Goal: Information Seeking & Learning: Learn about a topic

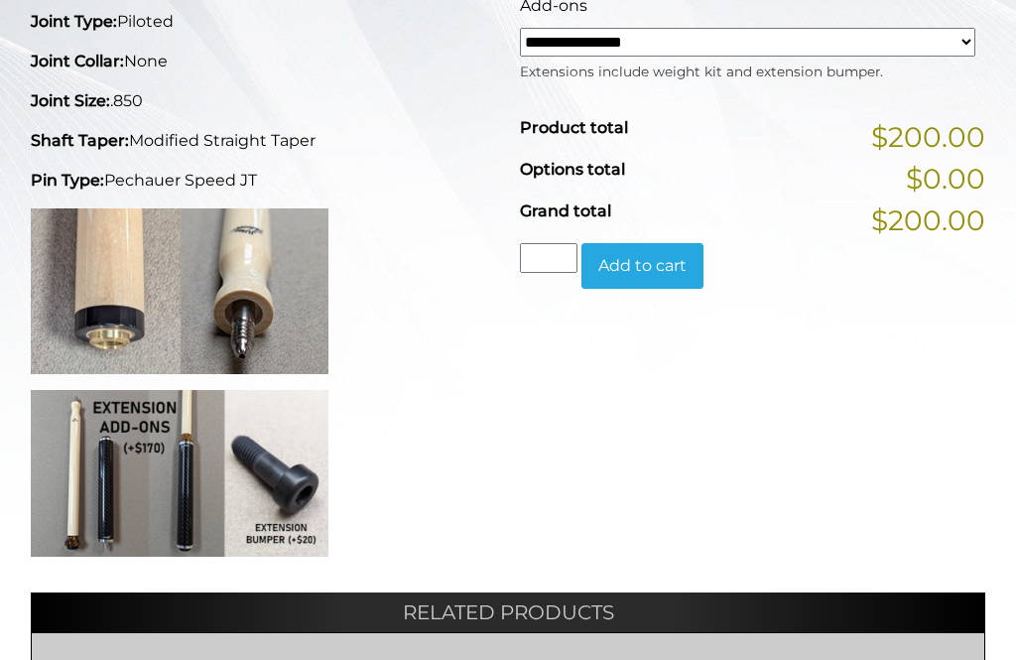
scroll to position [633, 0]
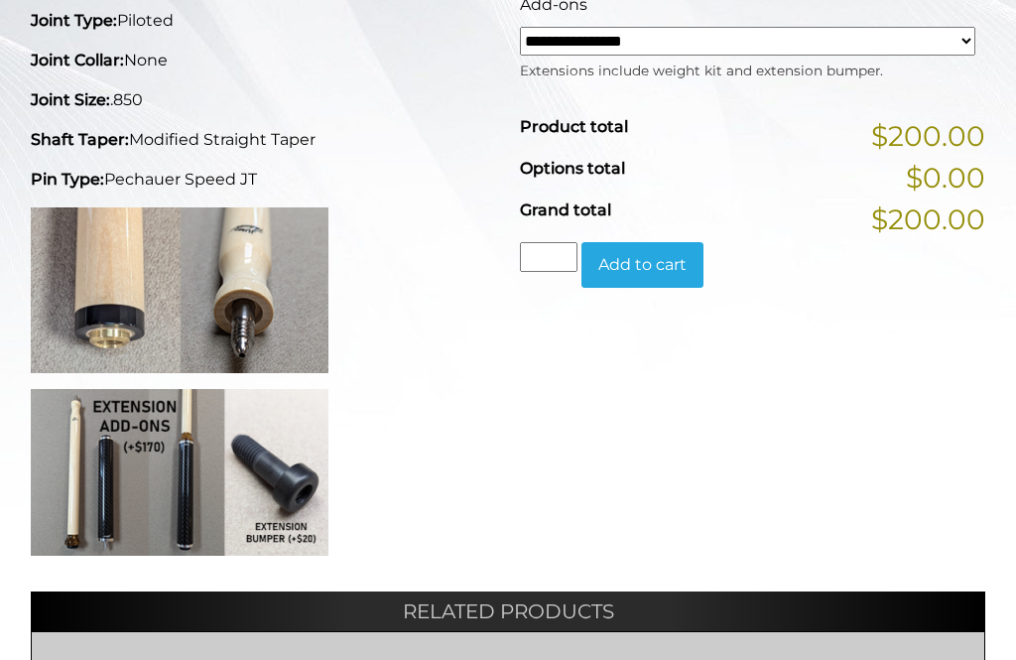
click at [102, 478] on img at bounding box center [180, 472] width 298 height 167
click at [93, 472] on img at bounding box center [180, 472] width 298 height 167
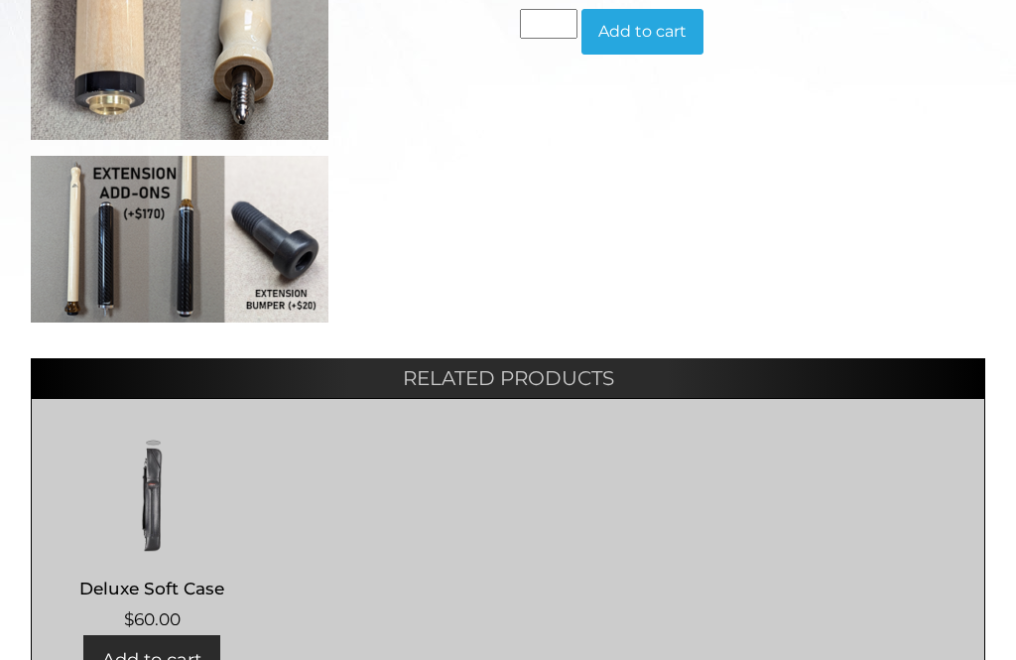
scroll to position [865, 0]
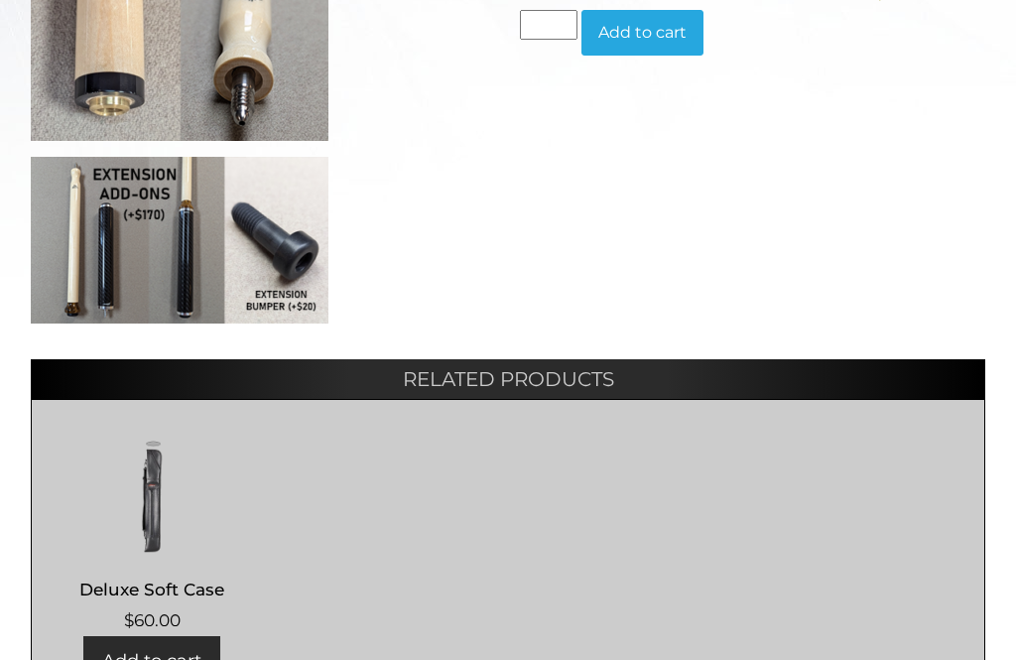
click at [87, 269] on img at bounding box center [180, 240] width 298 height 167
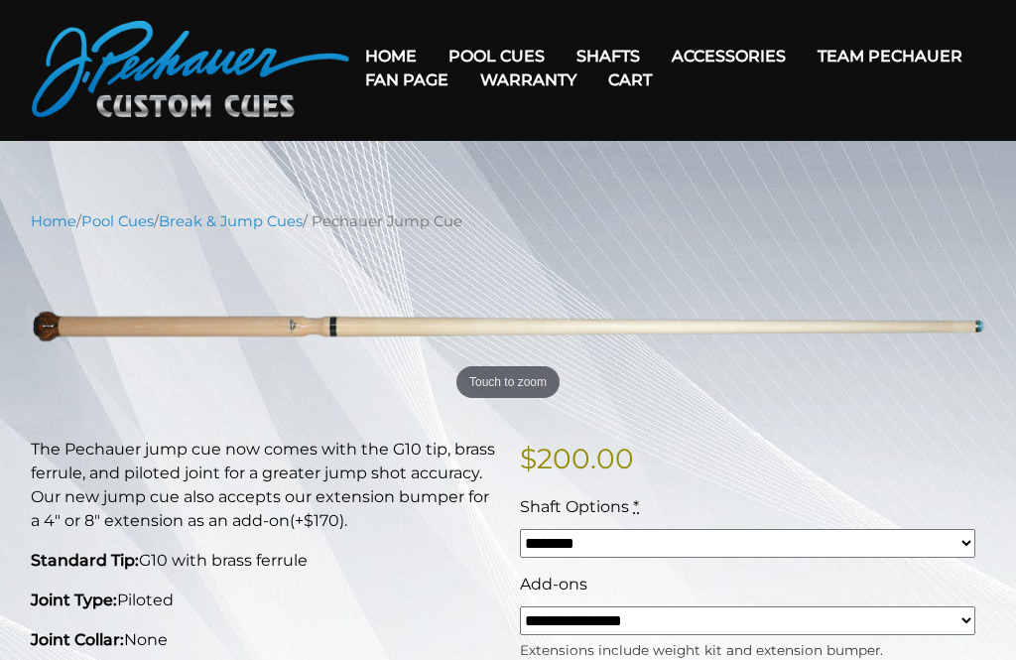
scroll to position [50, 0]
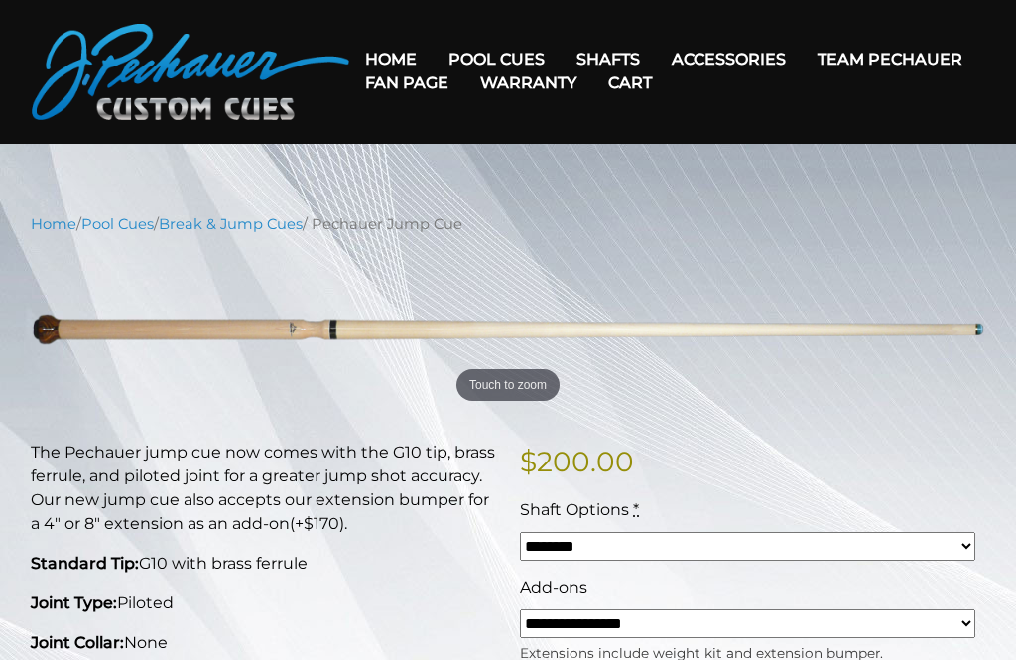
click at [802, 62] on link "Team Pechauer" at bounding box center [890, 60] width 177 height 51
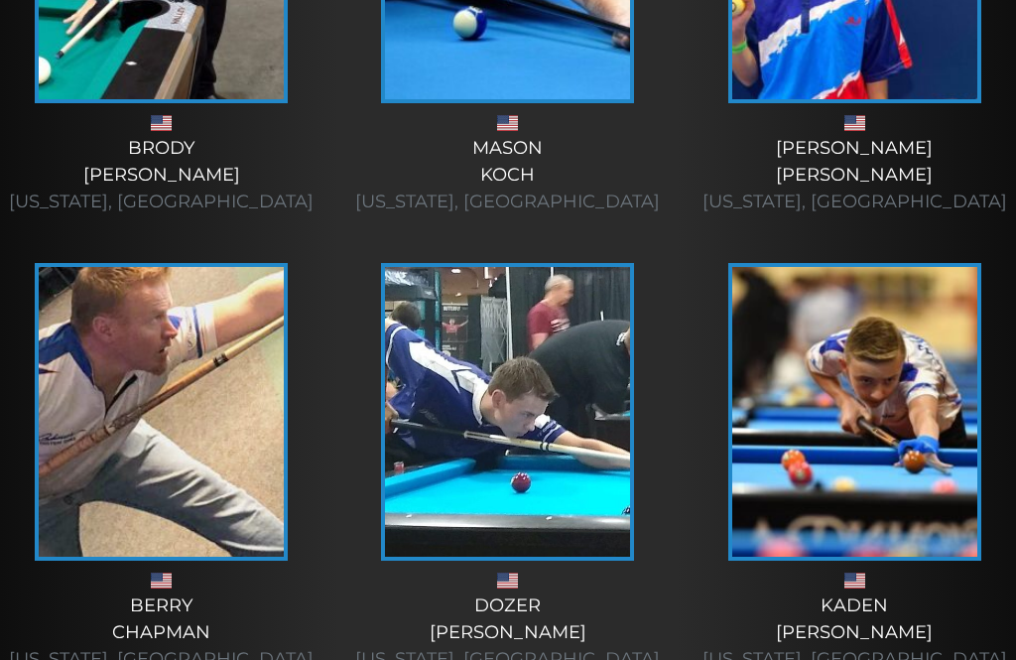
scroll to position [3983, 0]
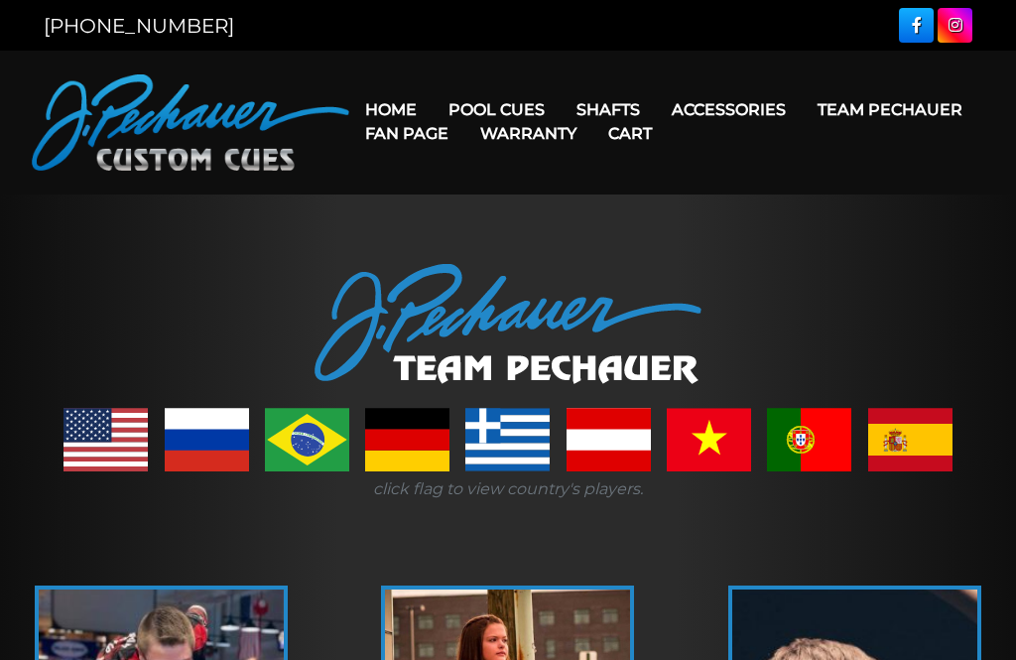
click at [646, 139] on link "Celebration Cue" at bounding box center [557, 138] width 244 height 28
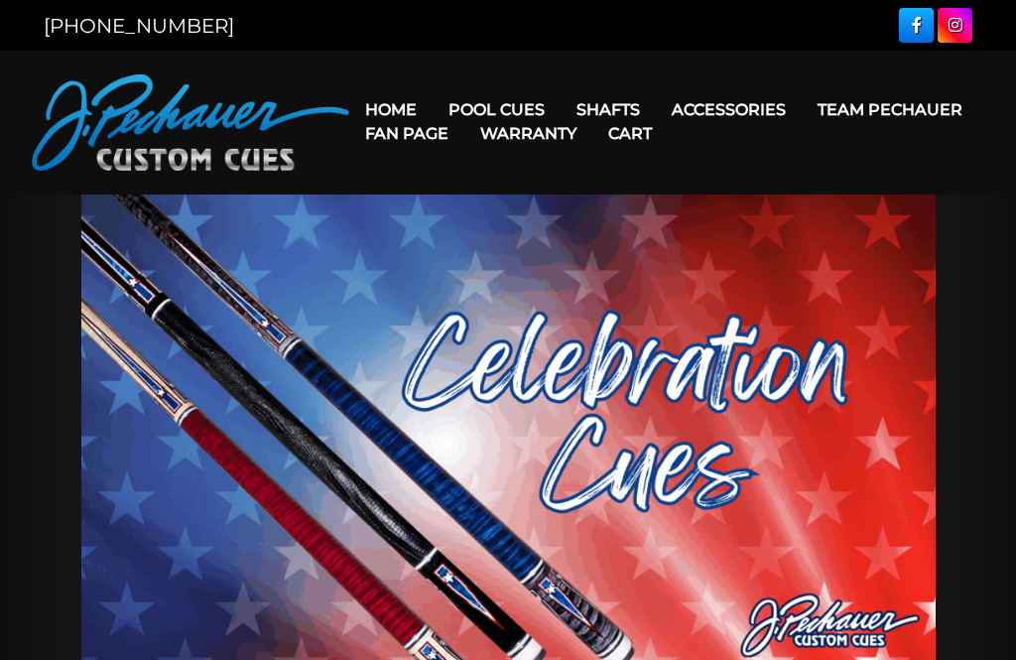
click at [624, 180] on link "JP Series (T) – NEW" at bounding box center [557, 166] width 244 height 28
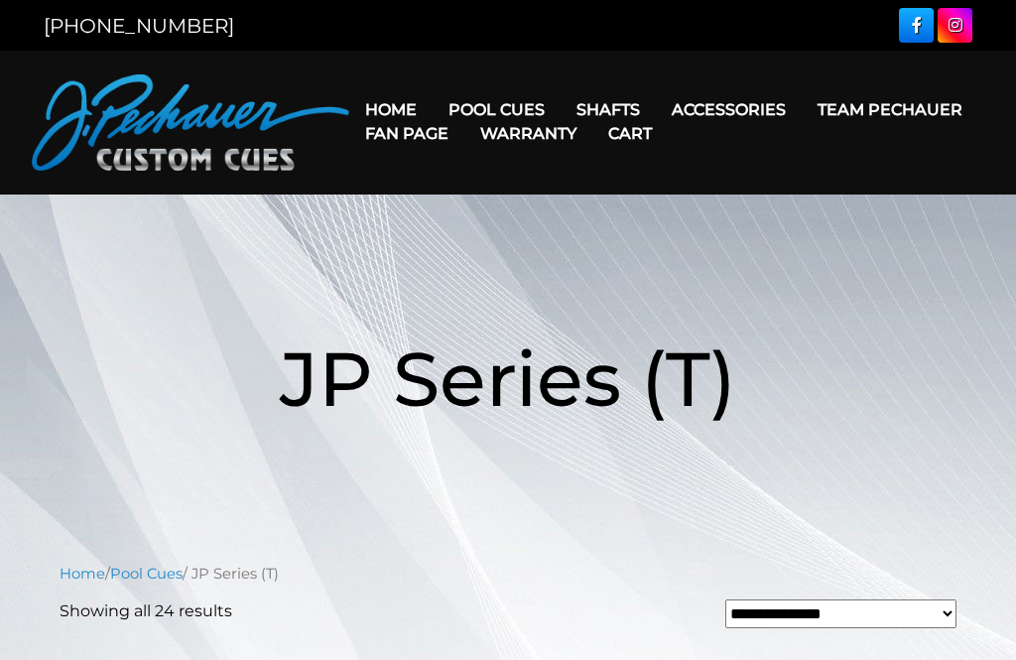
click at [464, 115] on link "Fan Page" at bounding box center [406, 133] width 115 height 51
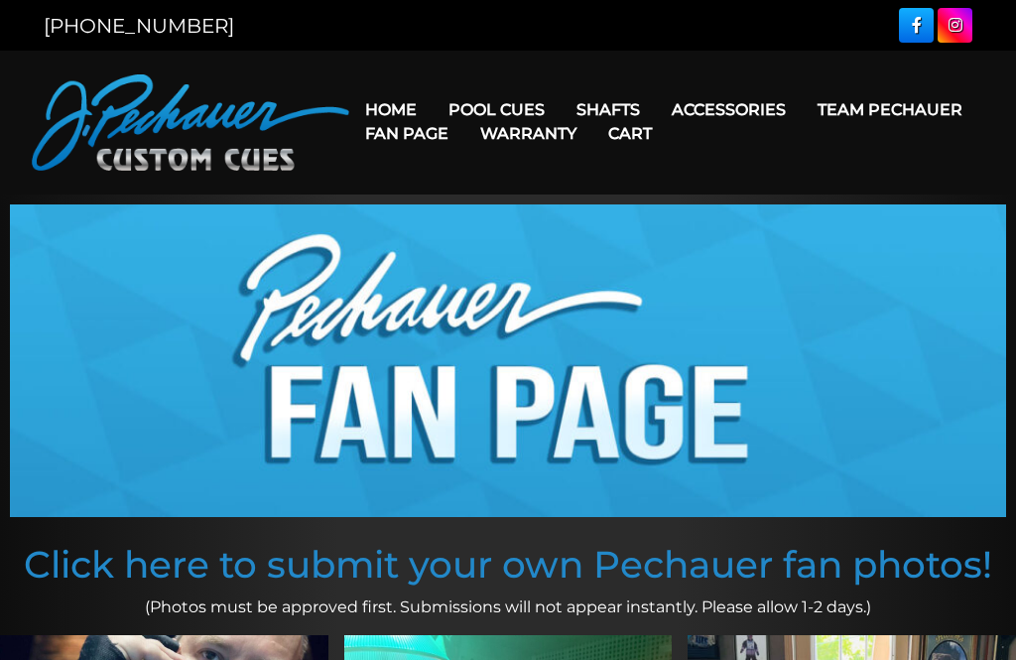
click at [464, 111] on link "Fan Page" at bounding box center [406, 133] width 115 height 51
click at [802, 111] on link "Team Pechauer" at bounding box center [890, 109] width 177 height 51
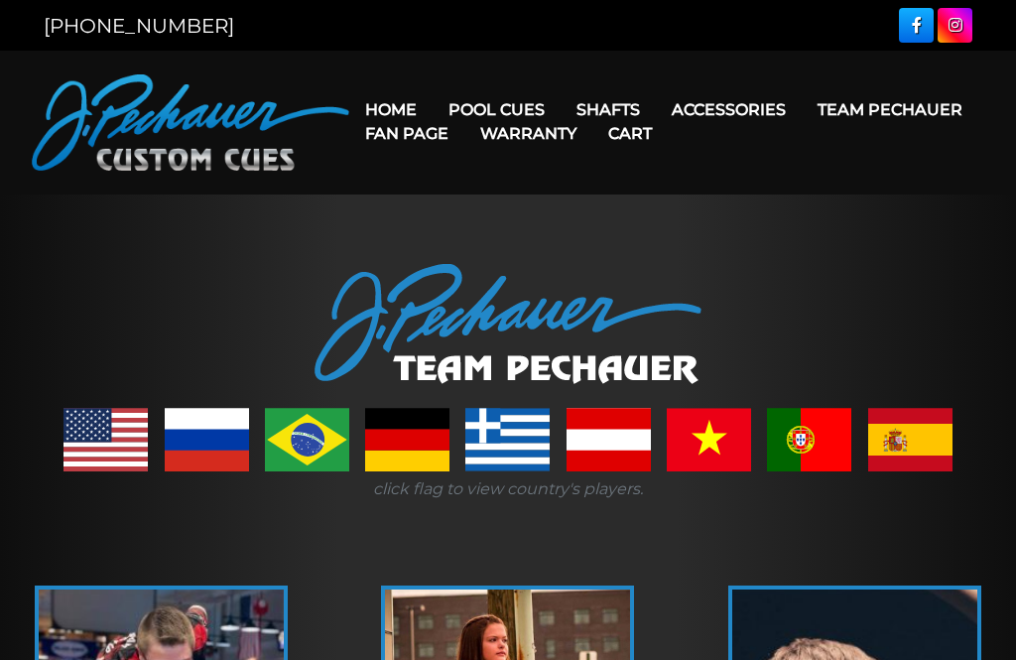
click at [802, 107] on link "Team Pechauer" at bounding box center [890, 109] width 177 height 51
click at [119, 311] on div at bounding box center [508, 324] width 1016 height 120
click at [535, 69] on header "MENU Home Pool Cues Celebration Cue JP Series (T) – NEW Pro Series (R) – NEW Ch…" at bounding box center [508, 123] width 1016 height 144
click at [630, 208] on link "Pro Series (R) – NEW" at bounding box center [557, 195] width 244 height 28
click at [606, 236] on link "Champion Collection" at bounding box center [557, 222] width 244 height 28
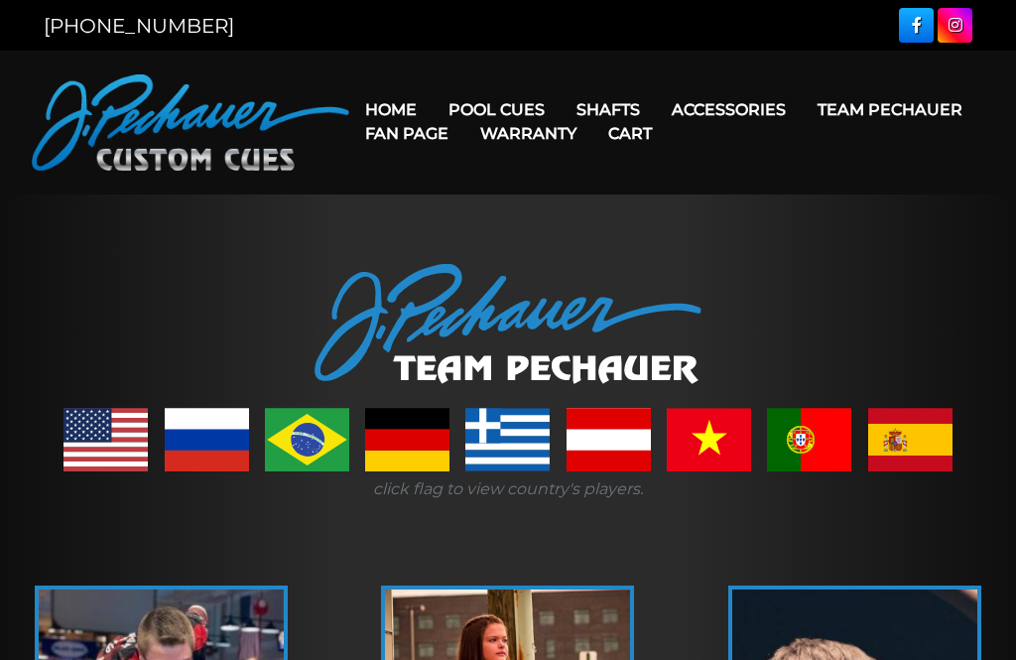
click at [636, 264] on link "Cues for a Cause" at bounding box center [557, 250] width 244 height 28
click at [640, 293] on link "People’s Choice Cues" at bounding box center [557, 279] width 244 height 28
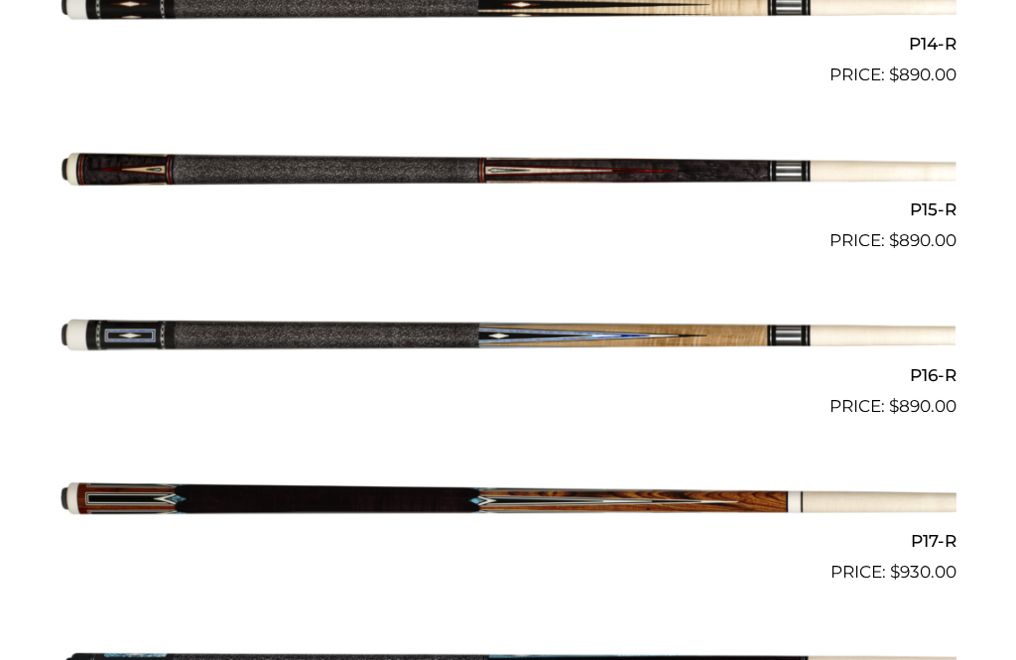
scroll to position [2857, 0]
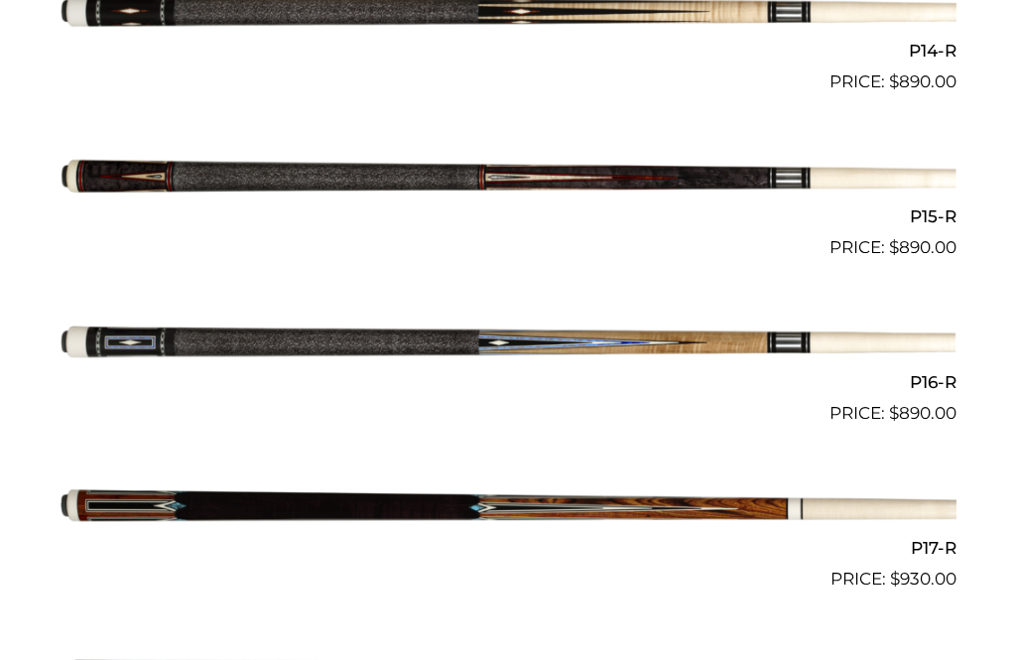
click at [119, 330] on img at bounding box center [508, 343] width 897 height 149
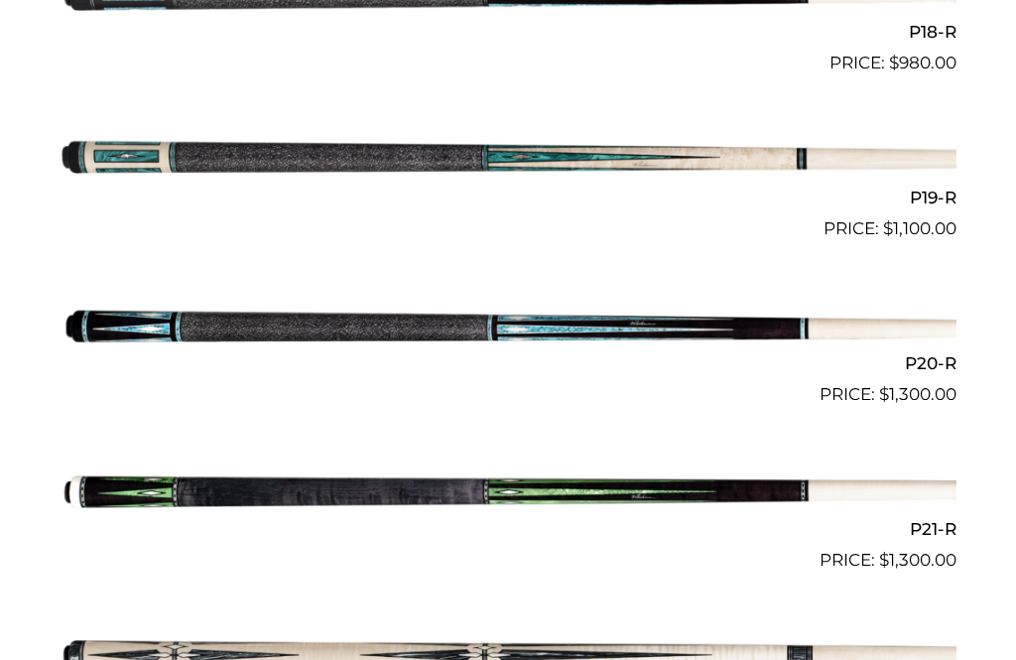
scroll to position [3508, 0]
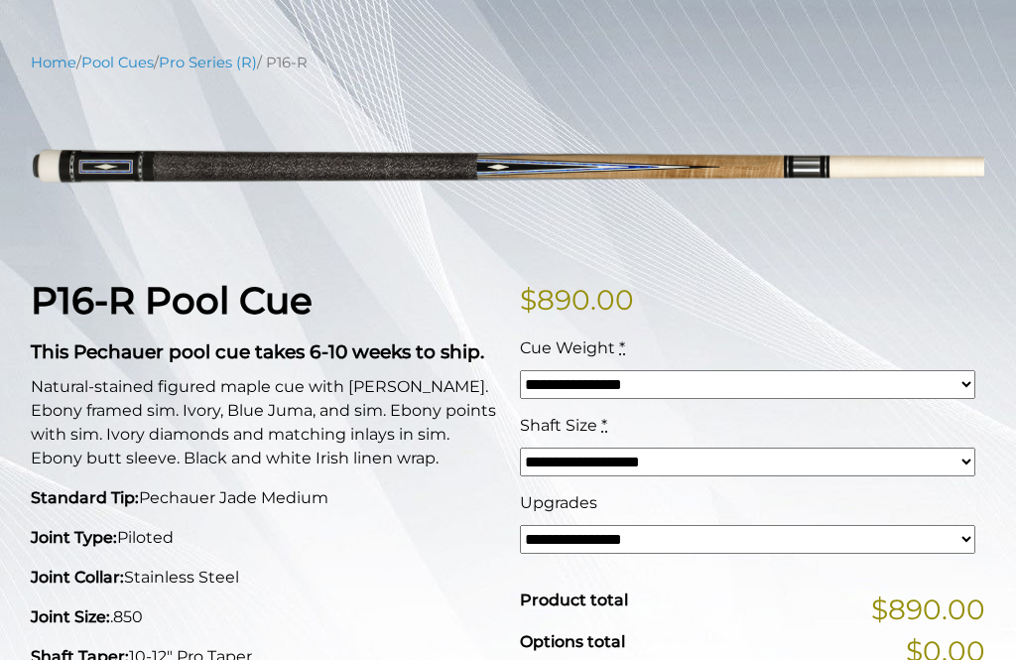
scroll to position [191, 0]
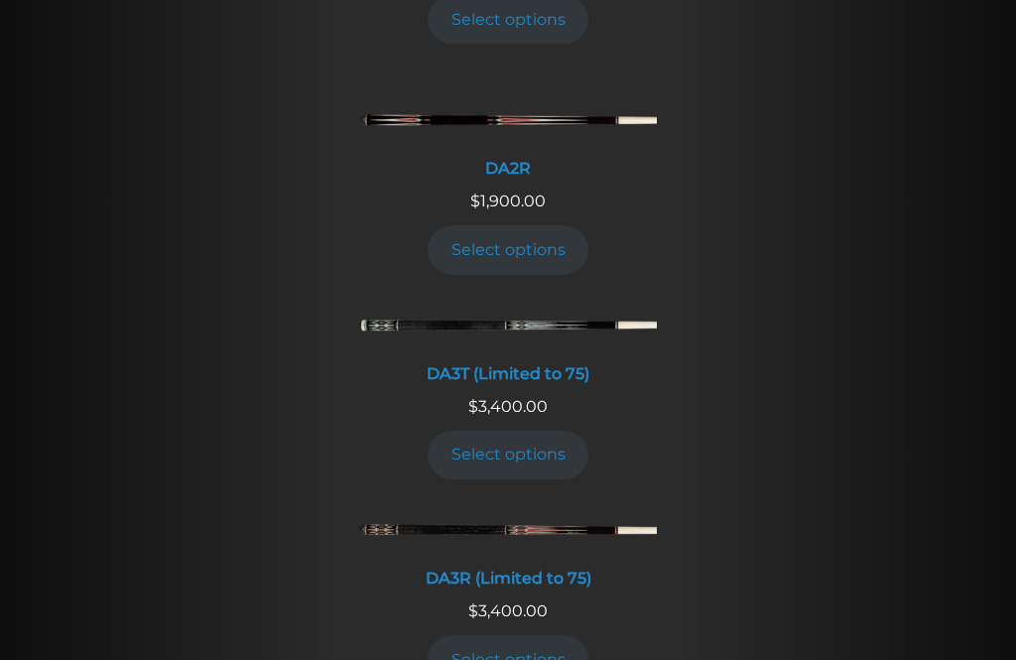
scroll to position [2319, 0]
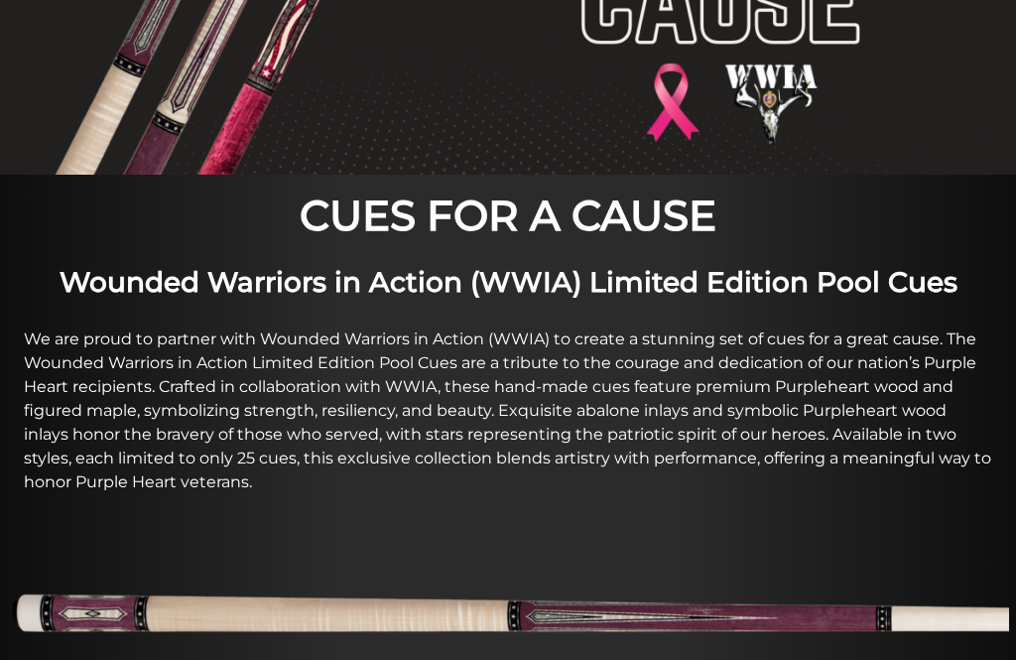
scroll to position [443, 0]
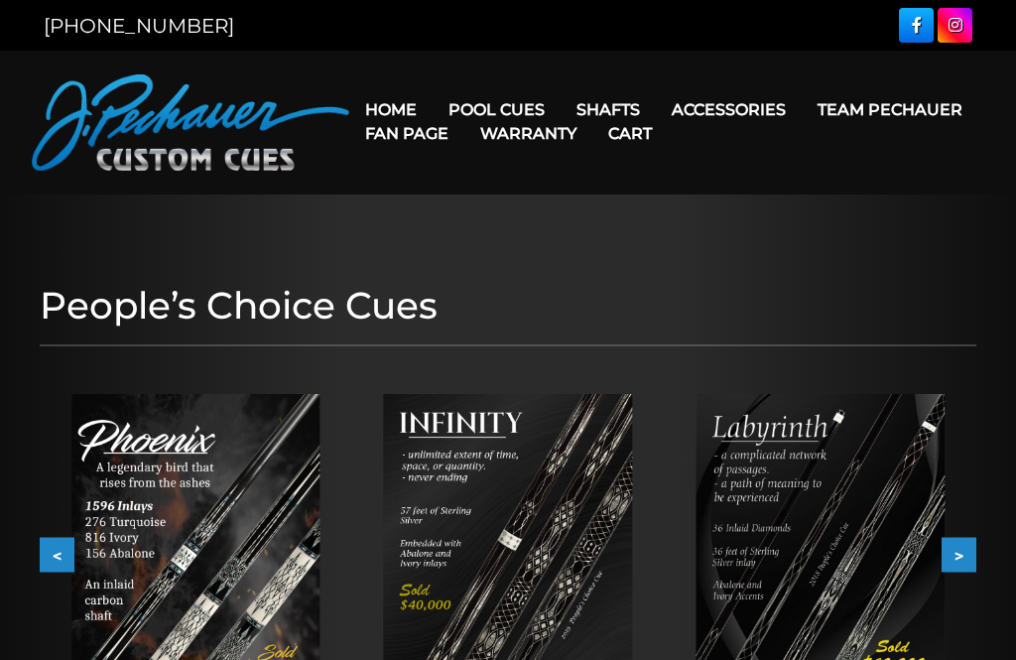
click at [645, 321] on link "Brett Favre Ltd Edition Cue" at bounding box center [557, 307] width 244 height 28
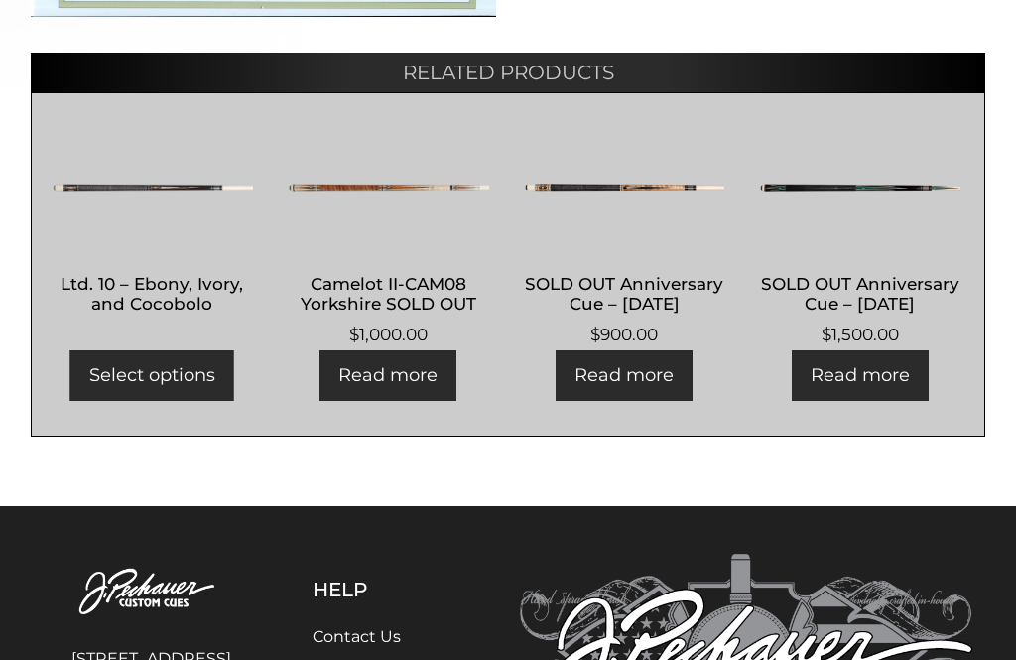
scroll to position [1119, 0]
